Goal: Find specific page/section: Find specific page/section

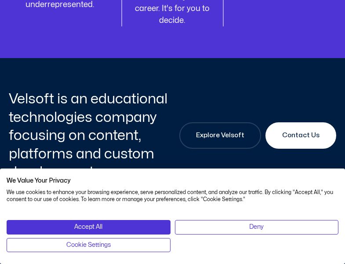
scroll to position [1416, 0]
